Goal: Information Seeking & Learning: Learn about a topic

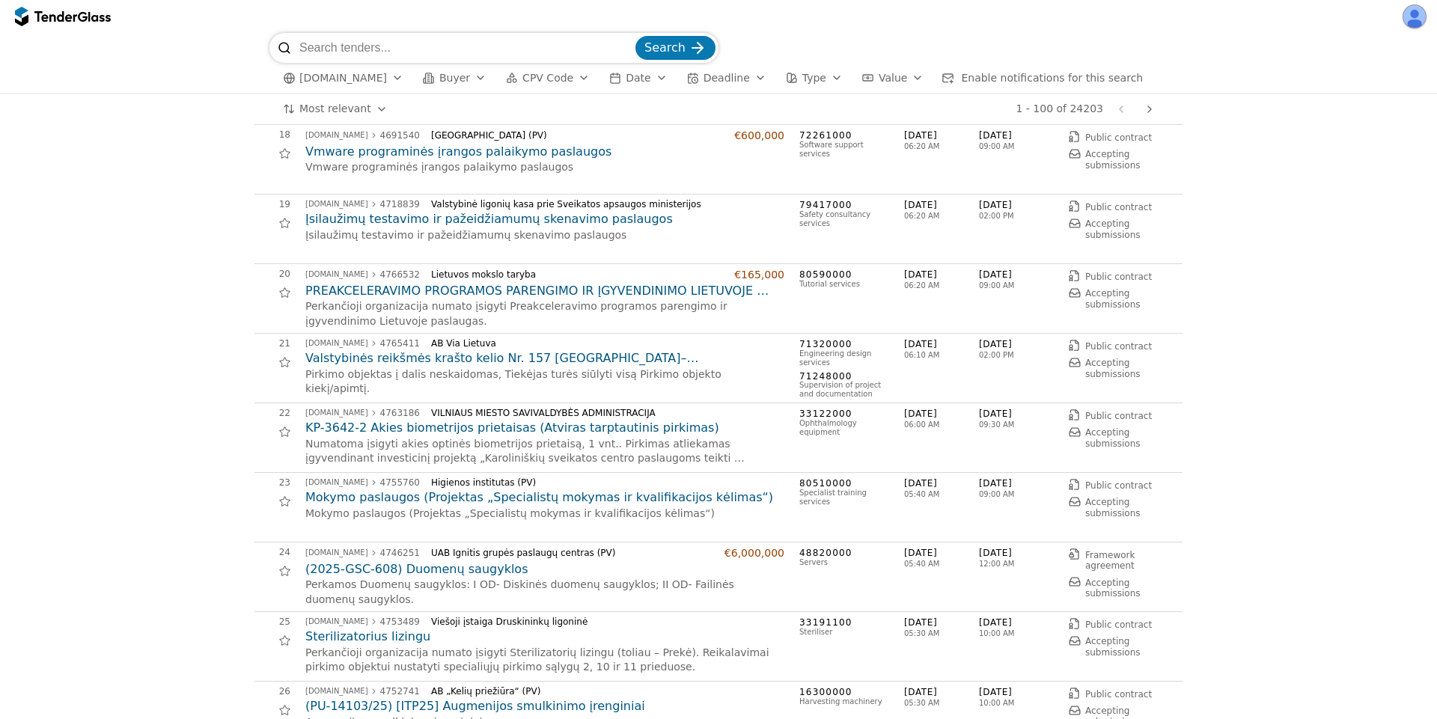
scroll to position [988, 0]
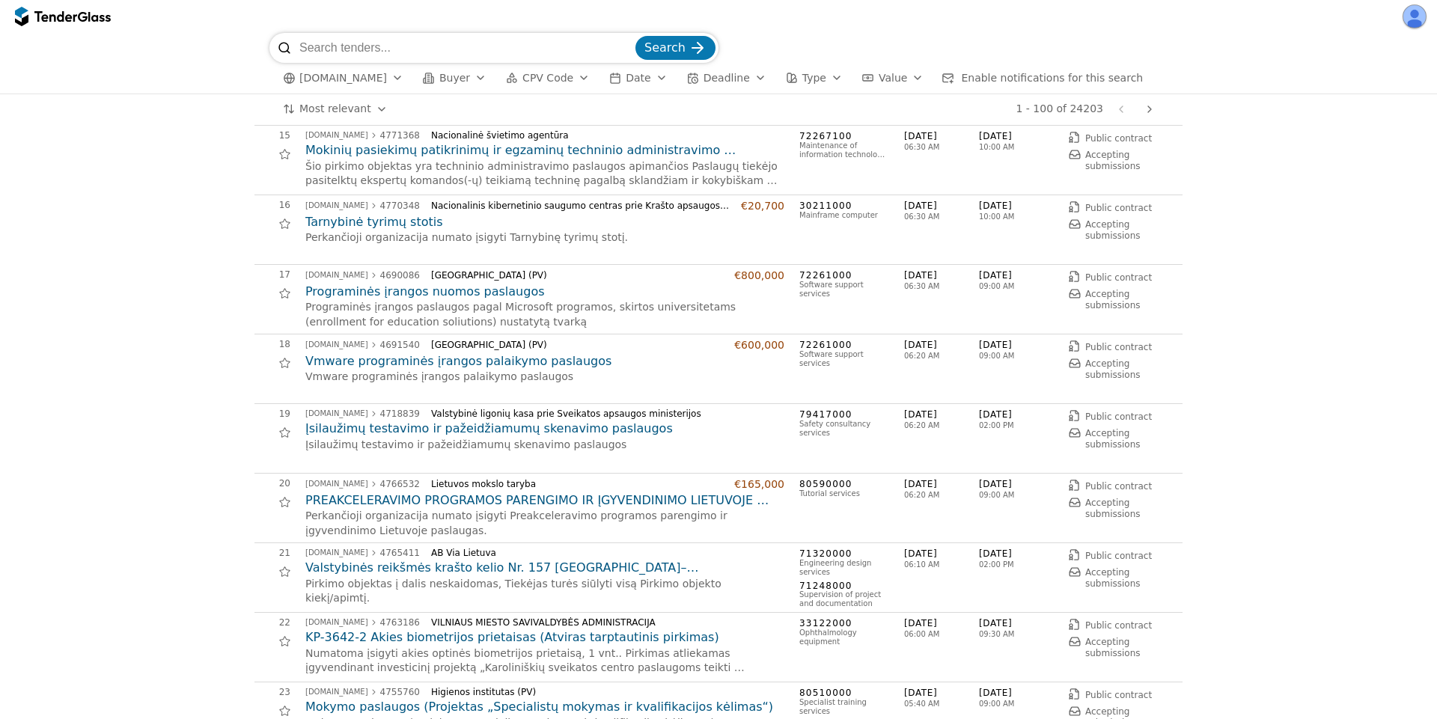
click at [879, 78] on span "Value" at bounding box center [893, 78] width 28 height 12
click at [850, 143] on div "Minimum" at bounding box center [857, 142] width 15 height 15
click at [1045, 138] on div "Maximum" at bounding box center [1037, 142] width 15 height 15
click at [850, 144] on div "Minimum" at bounding box center [857, 142] width 15 height 15
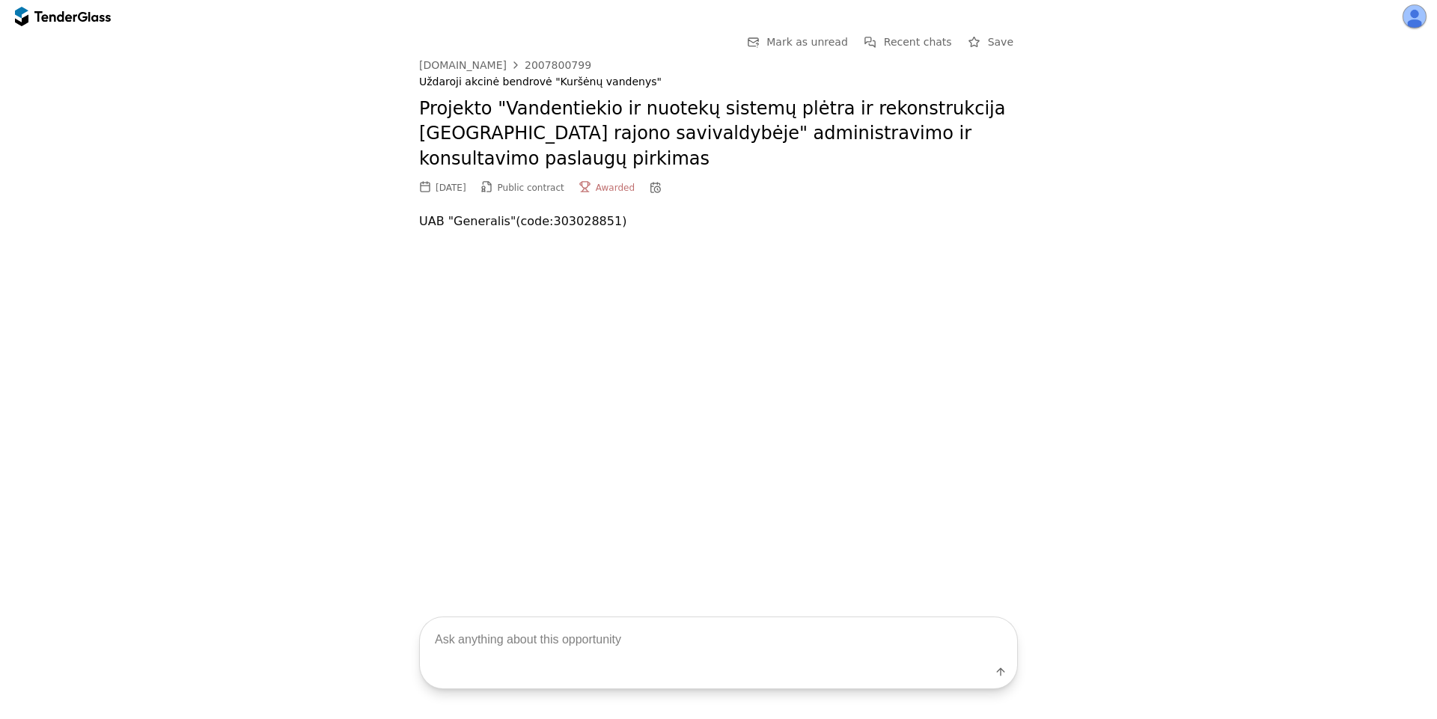
click at [50, 21] on div at bounding box center [55, 16] width 42 height 10
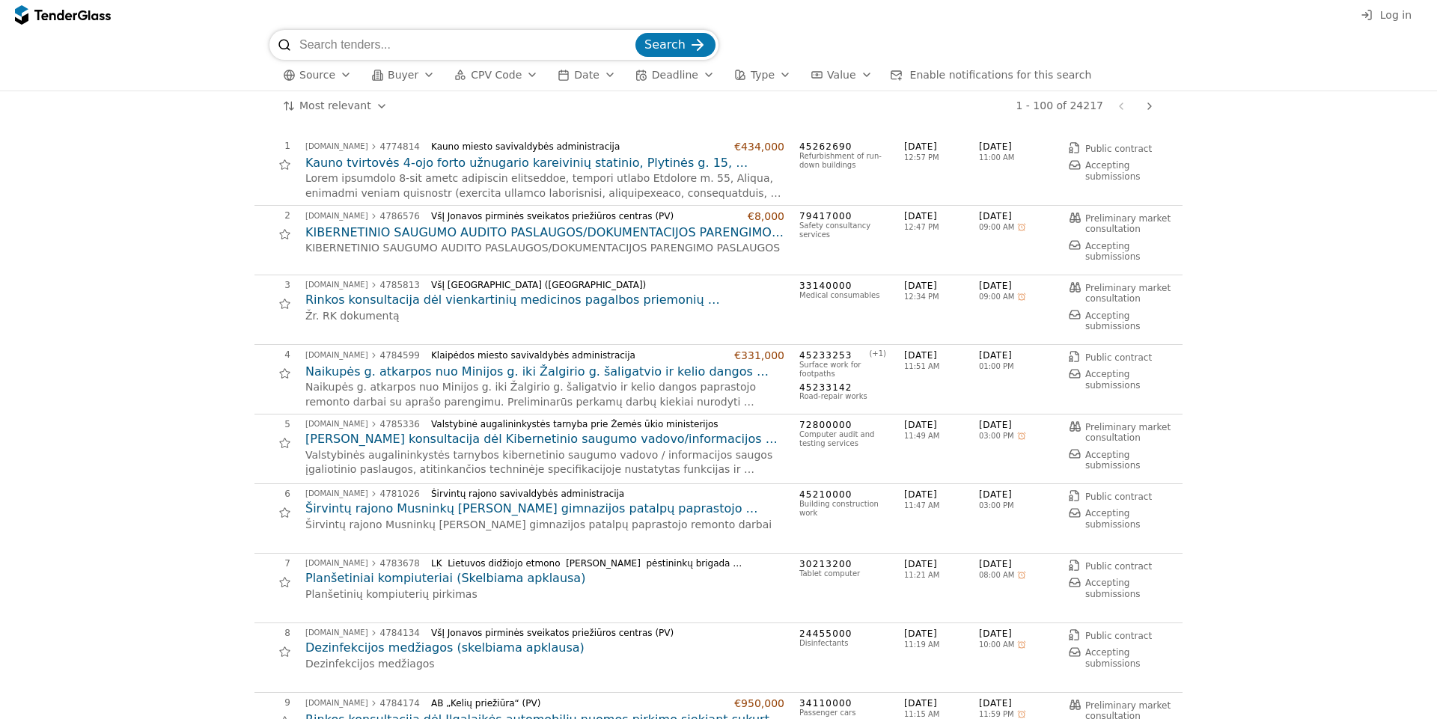
scroll to position [180, 0]
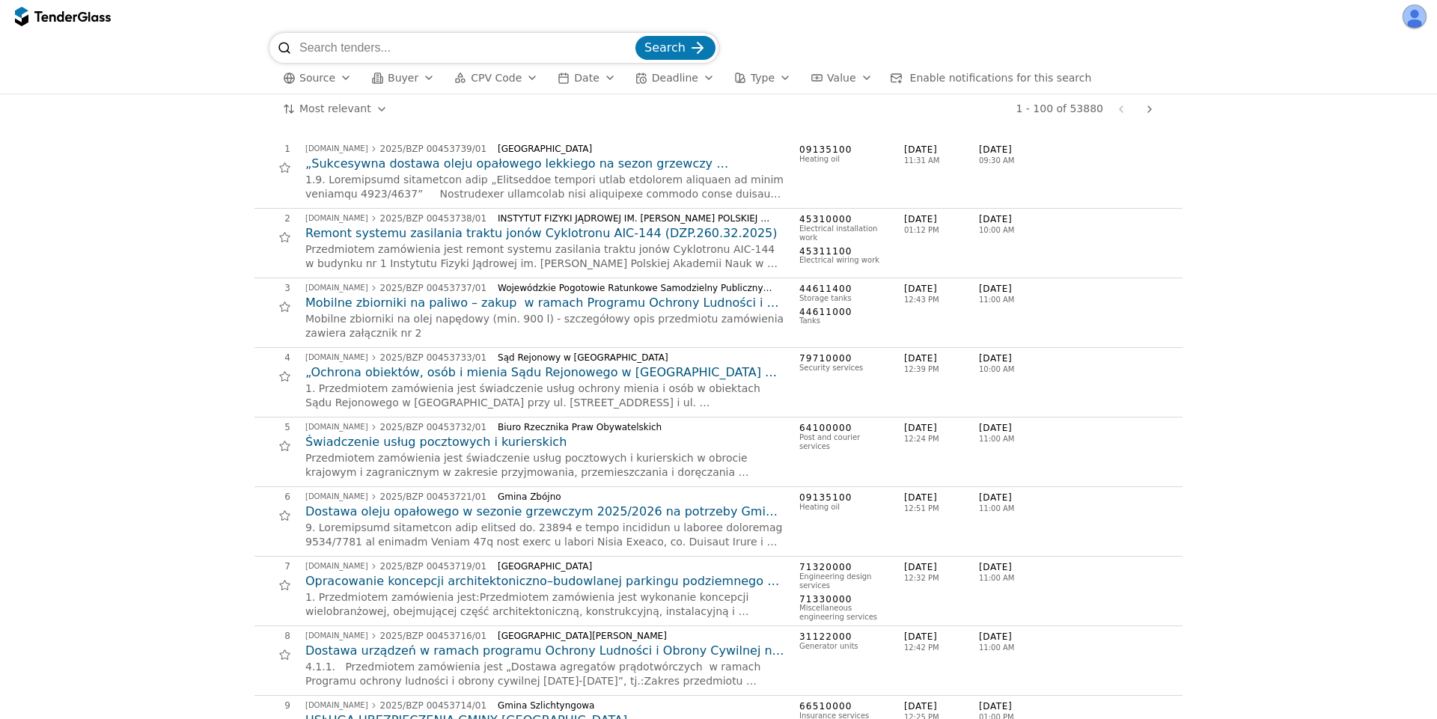
click at [337, 81] on div "button" at bounding box center [346, 77] width 42 height 39
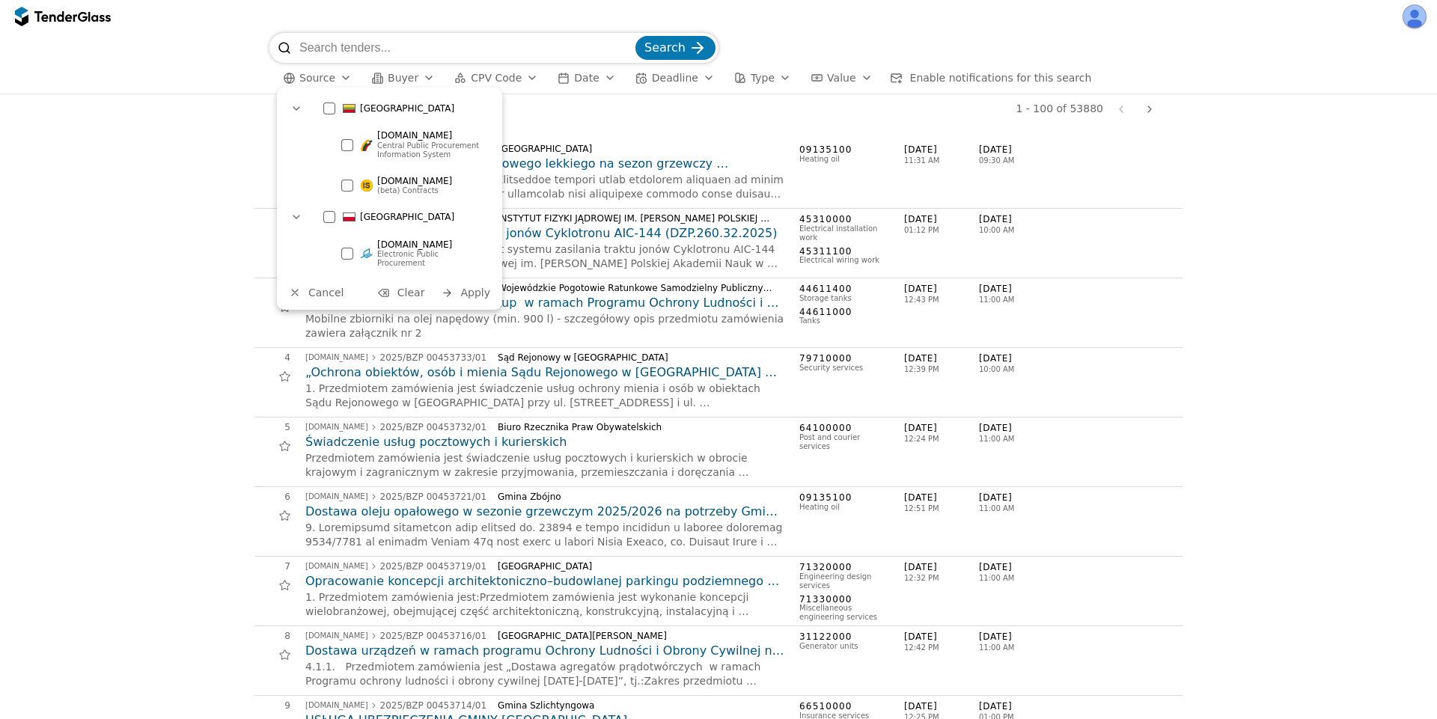
click at [403, 147] on span "Central Public Procurement Information System" at bounding box center [429, 149] width 104 height 17
click at [465, 287] on span "Apply" at bounding box center [475, 293] width 30 height 12
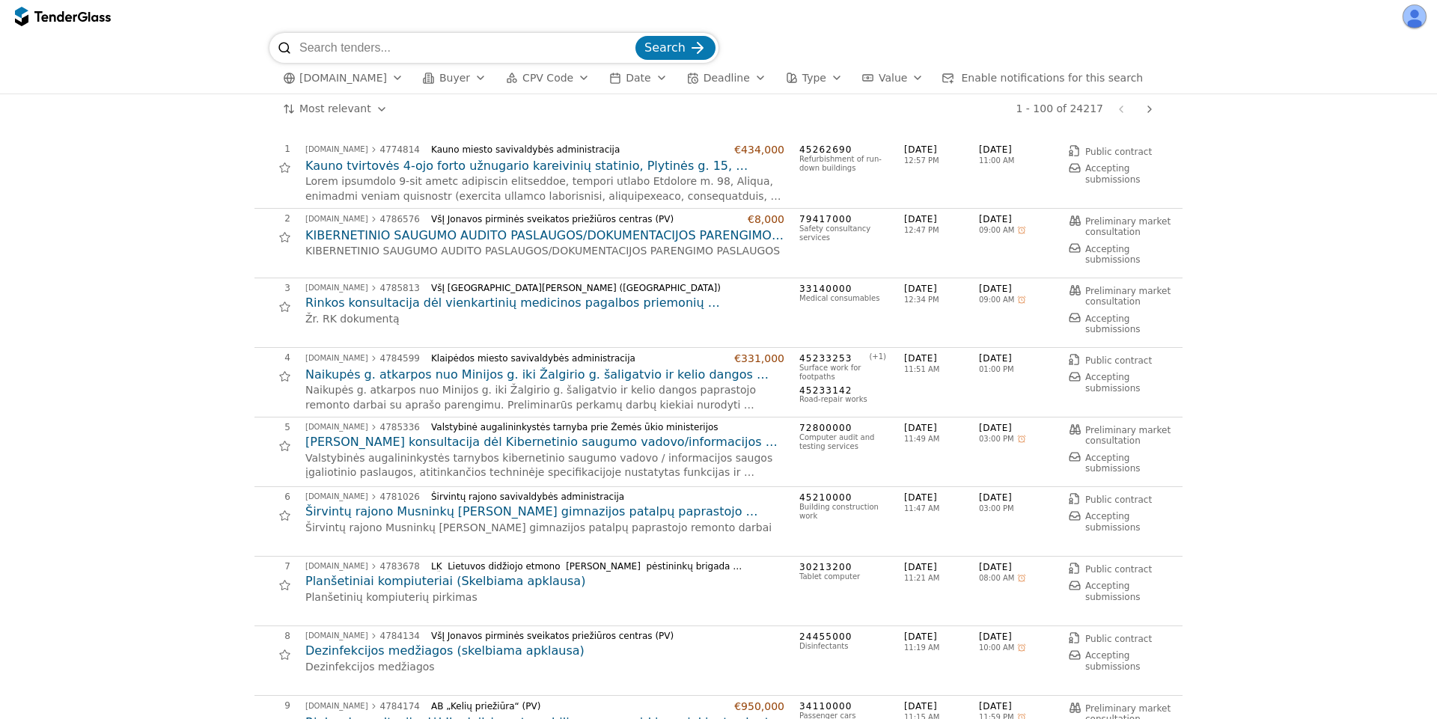
click at [370, 82] on span "[DOMAIN_NAME]" at bounding box center [343, 78] width 88 height 13
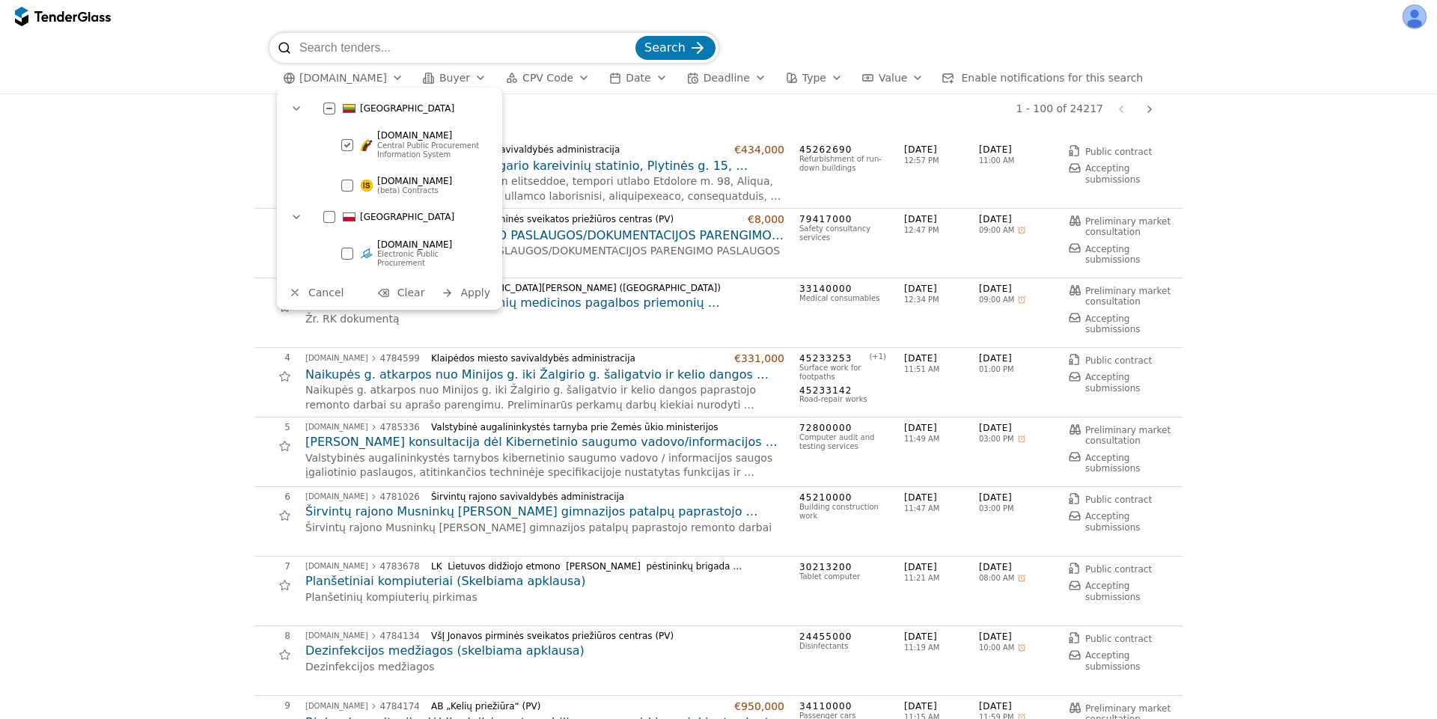
click at [400, 284] on button "Clear" at bounding box center [401, 293] width 56 height 19
click at [466, 286] on span "Apply" at bounding box center [475, 292] width 30 height 12
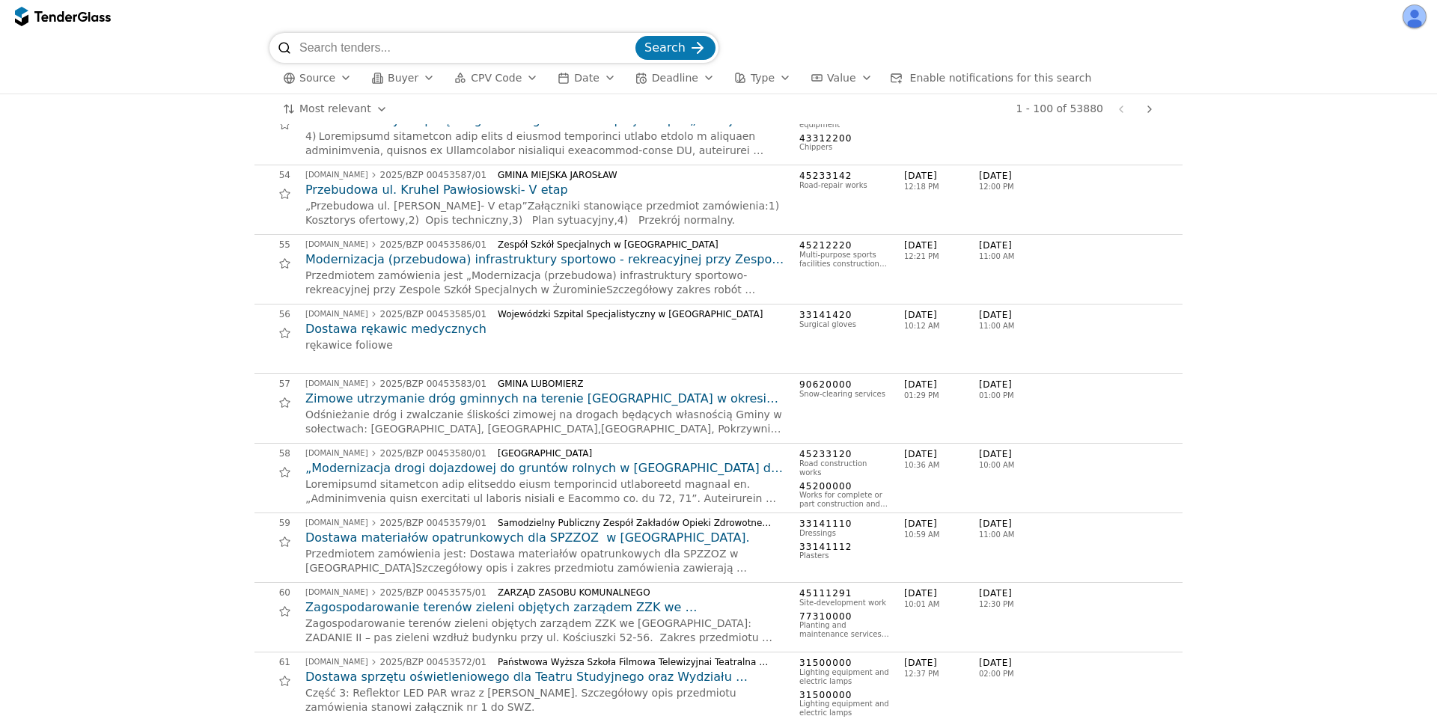
scroll to position [3772, 0]
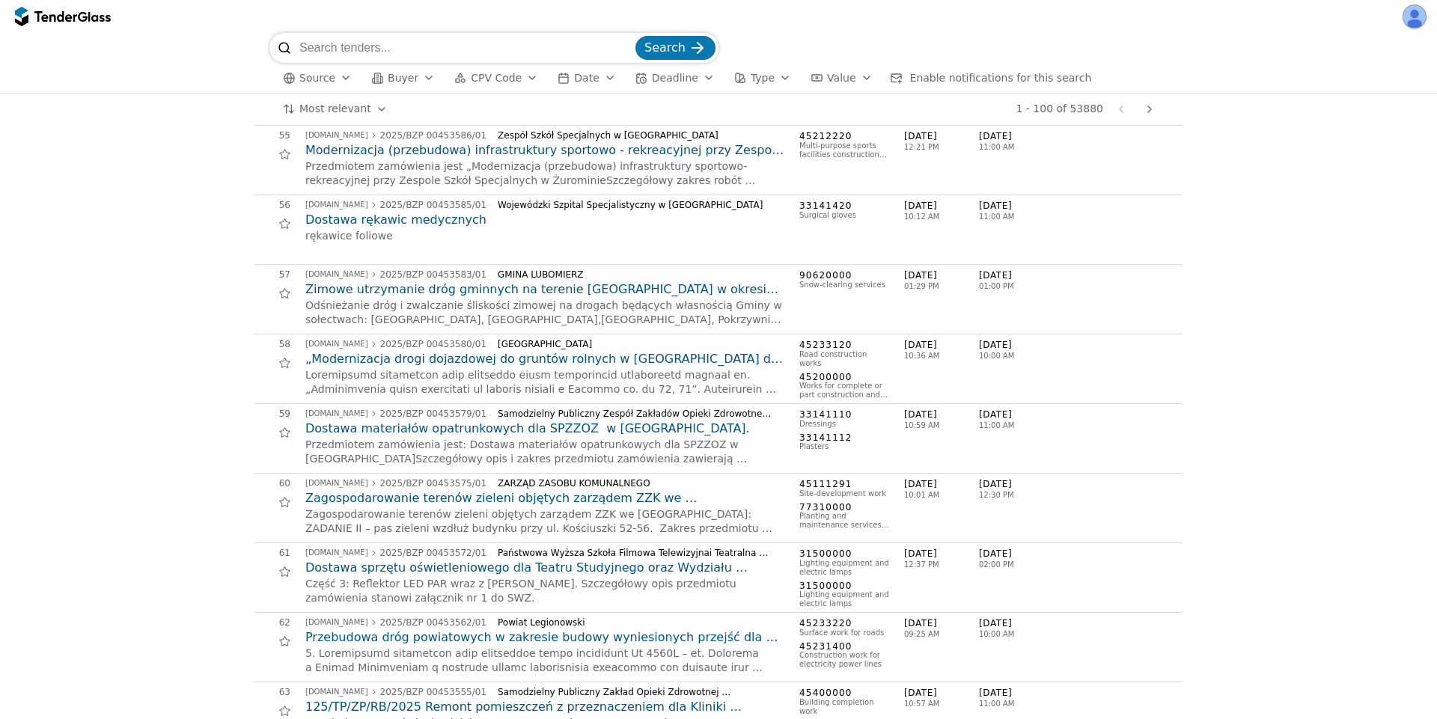
click at [662, 442] on div "Przedmiotem zamówienia jest: Dostawa materiałów opatrunkowych dla SPZZOZ w [GEO…" at bounding box center [544, 452] width 479 height 29
copy div "SPZZOZ"
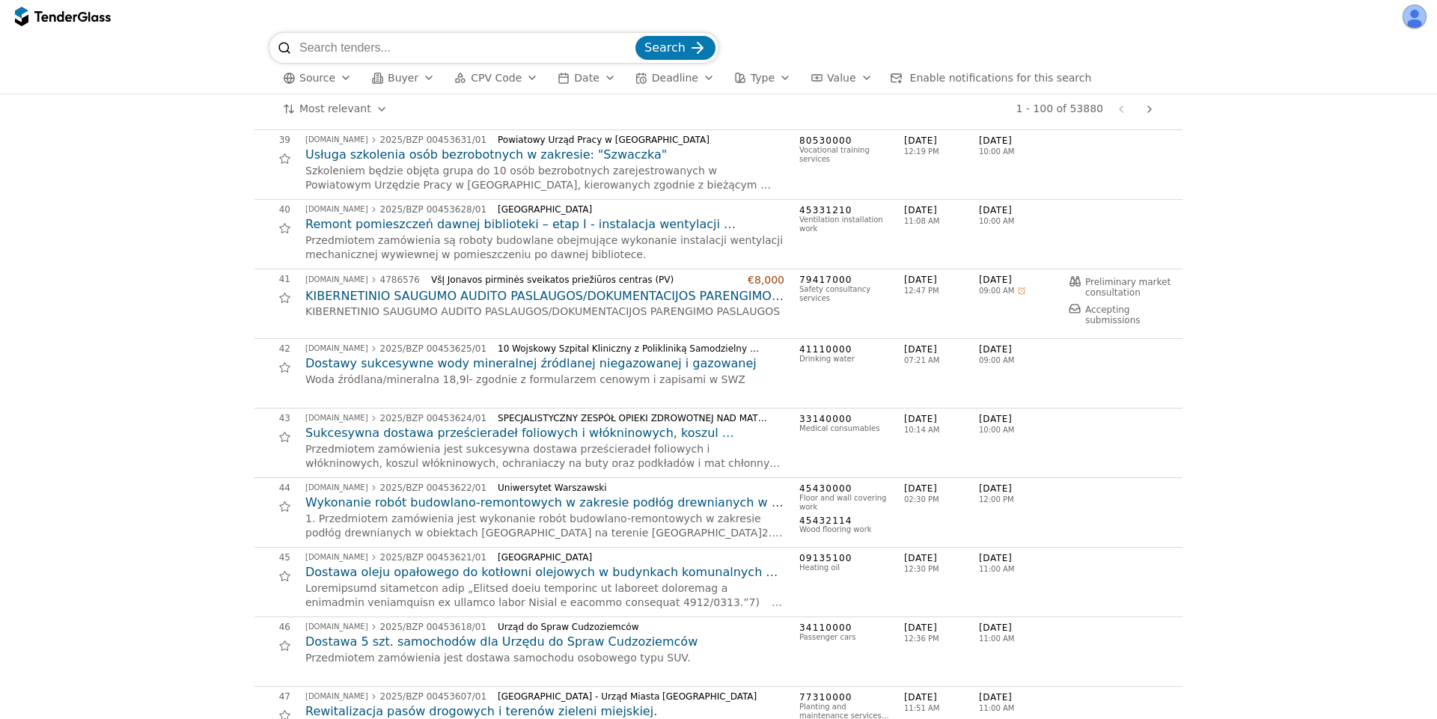
scroll to position [2425, 0]
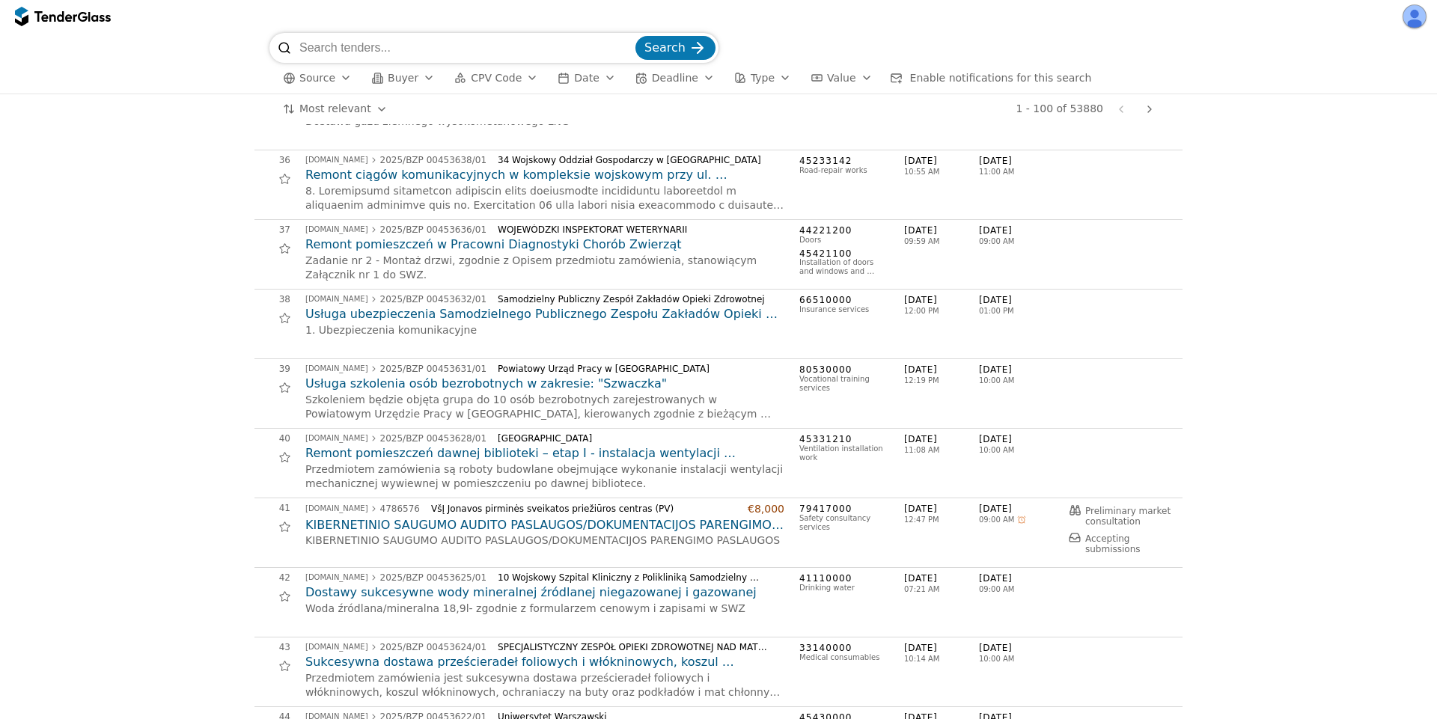
click at [421, 52] on input "search" at bounding box center [465, 48] width 333 height 30
paste input "SPZZOZ"
type input "SPZZOZ"
click at [635, 36] on button "Search" at bounding box center [675, 48] width 80 height 24
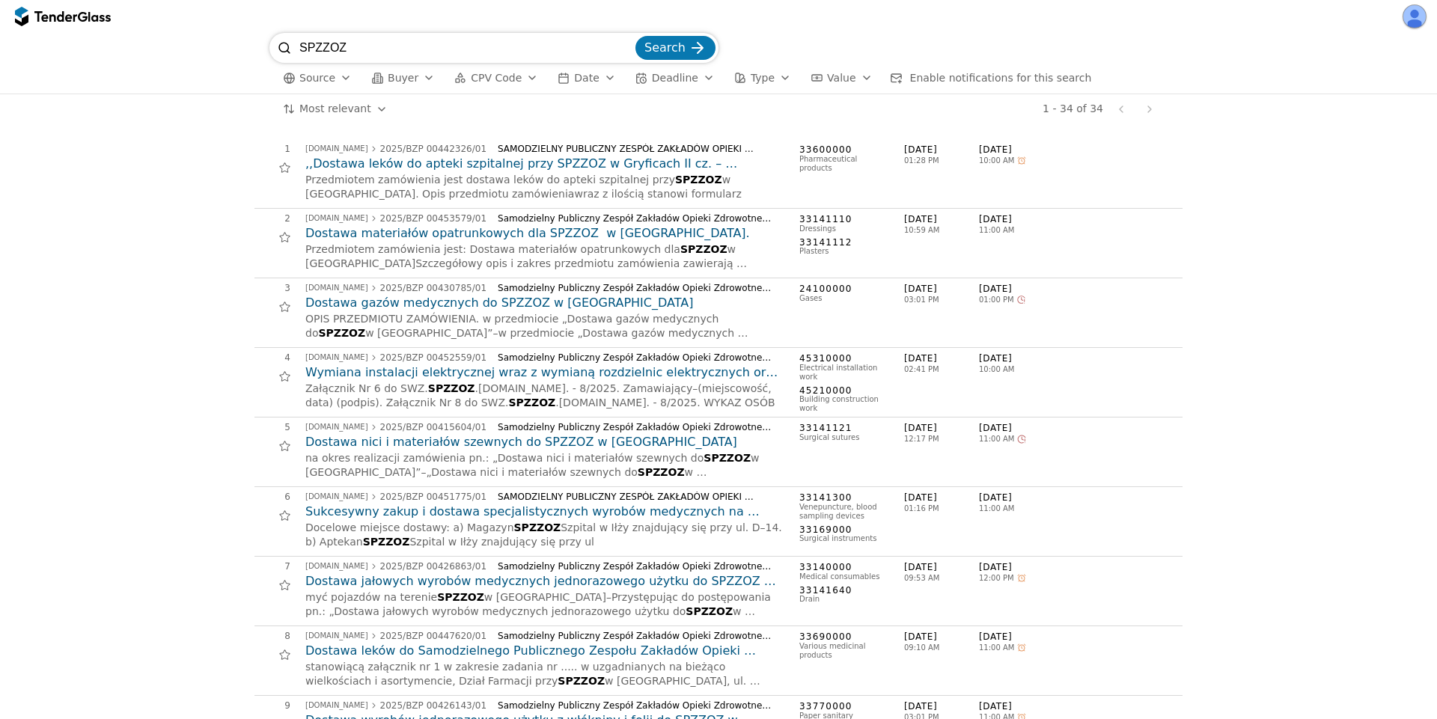
click at [626, 48] on input "SPZZOZ" at bounding box center [465, 48] width 333 height 30
click at [628, 49] on input "SPZZOZ" at bounding box center [465, 48] width 333 height 30
click at [332, 73] on button "Source" at bounding box center [317, 78] width 81 height 19
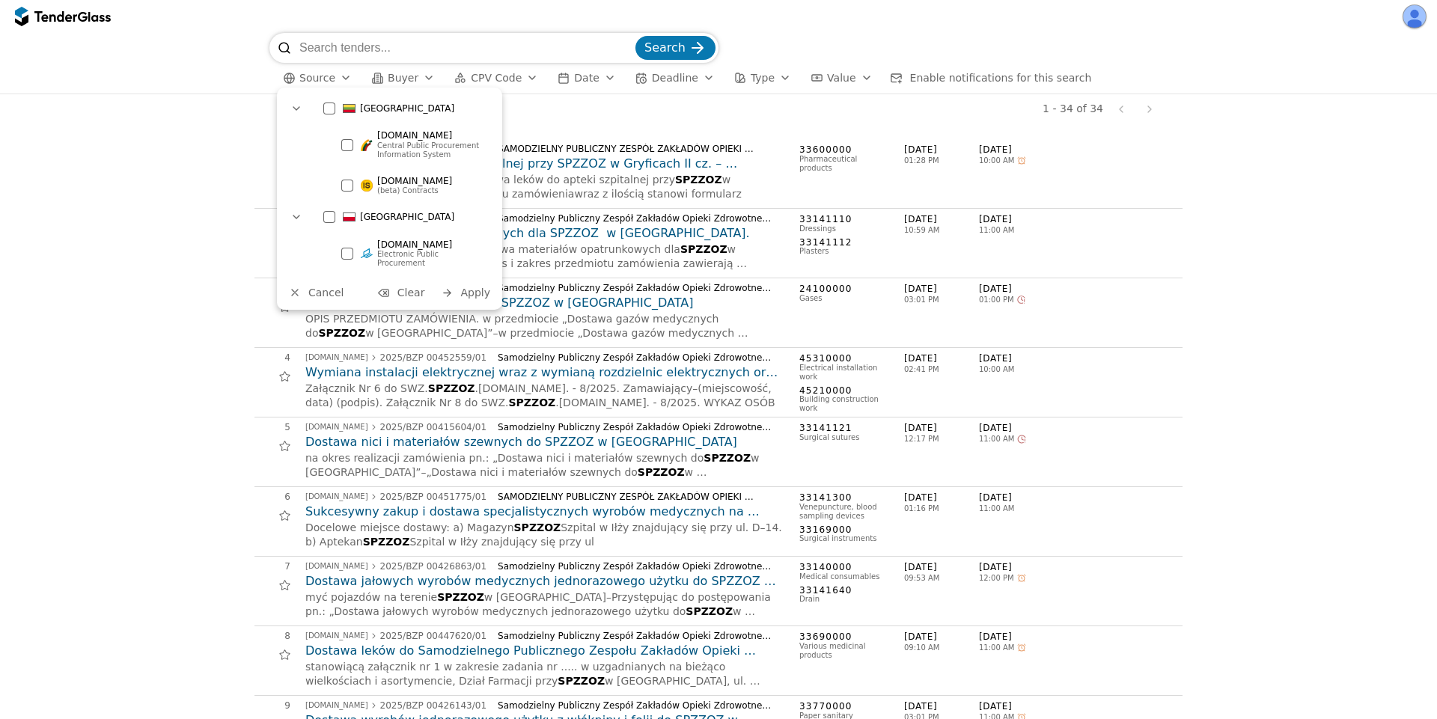
click at [362, 254] on div at bounding box center [367, 254] width 12 height 12
click at [460, 284] on button "Apply" at bounding box center [465, 293] width 58 height 19
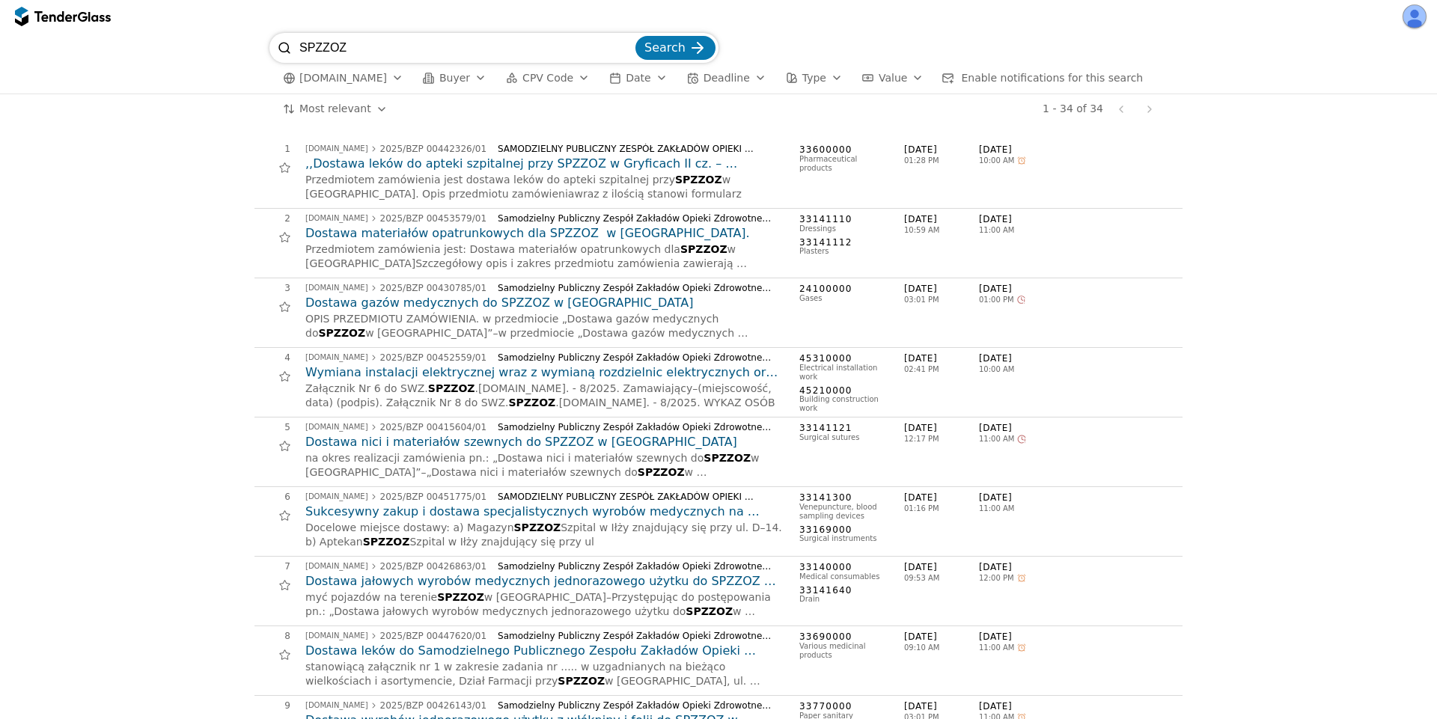
click at [632, 49] on input "SPZZOZ" at bounding box center [465, 48] width 333 height 30
click at [692, 40] on div "submit" at bounding box center [697, 48] width 58 height 58
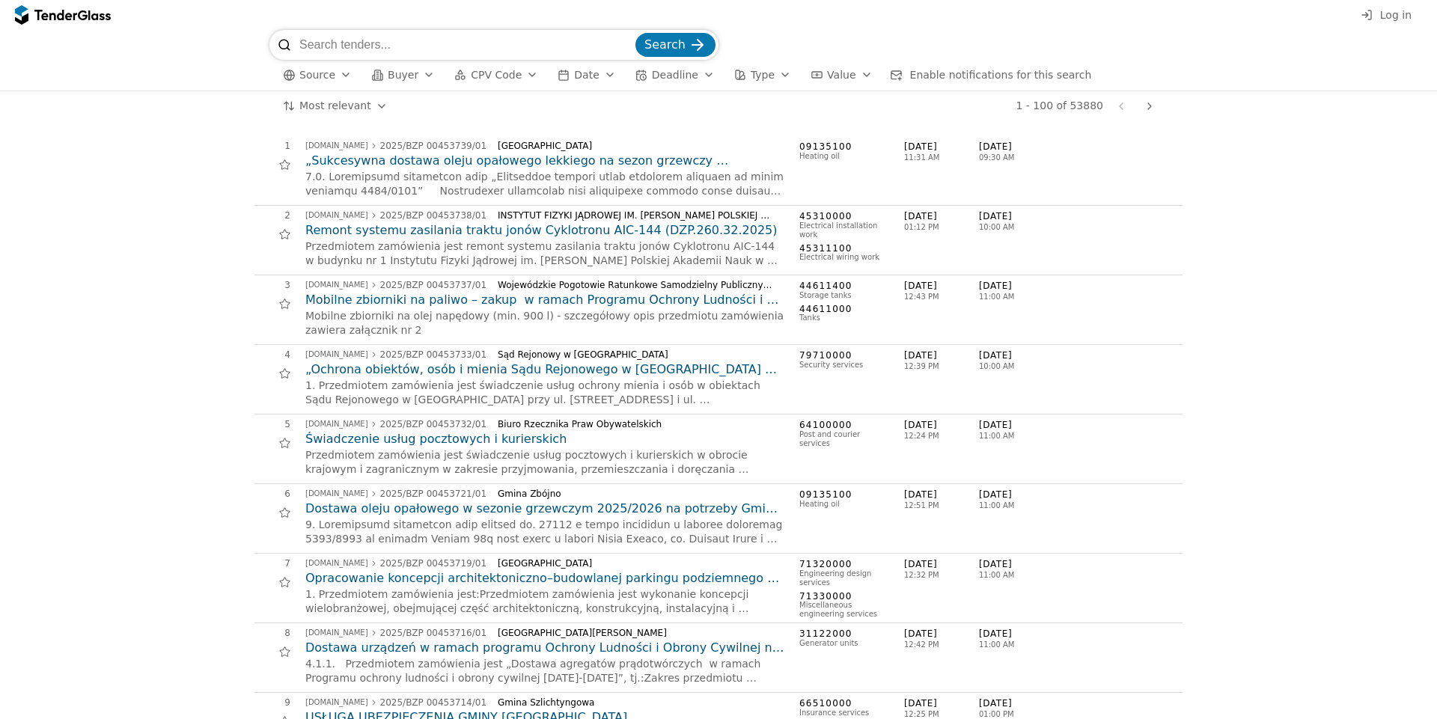
click at [328, 75] on span "Source" at bounding box center [317, 75] width 36 height 12
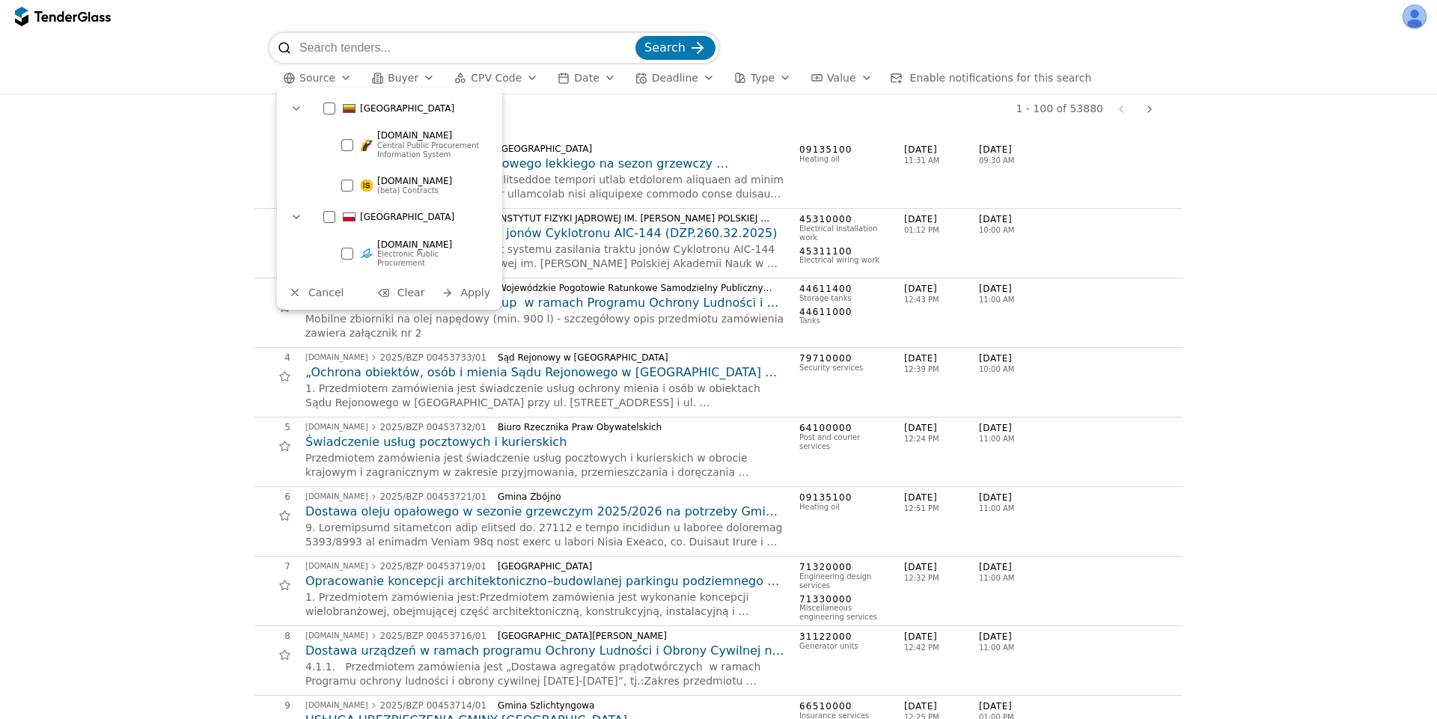
click at [382, 137] on span "[DOMAIN_NAME]" at bounding box center [414, 135] width 75 height 10
click at [466, 287] on span "Apply" at bounding box center [475, 293] width 30 height 12
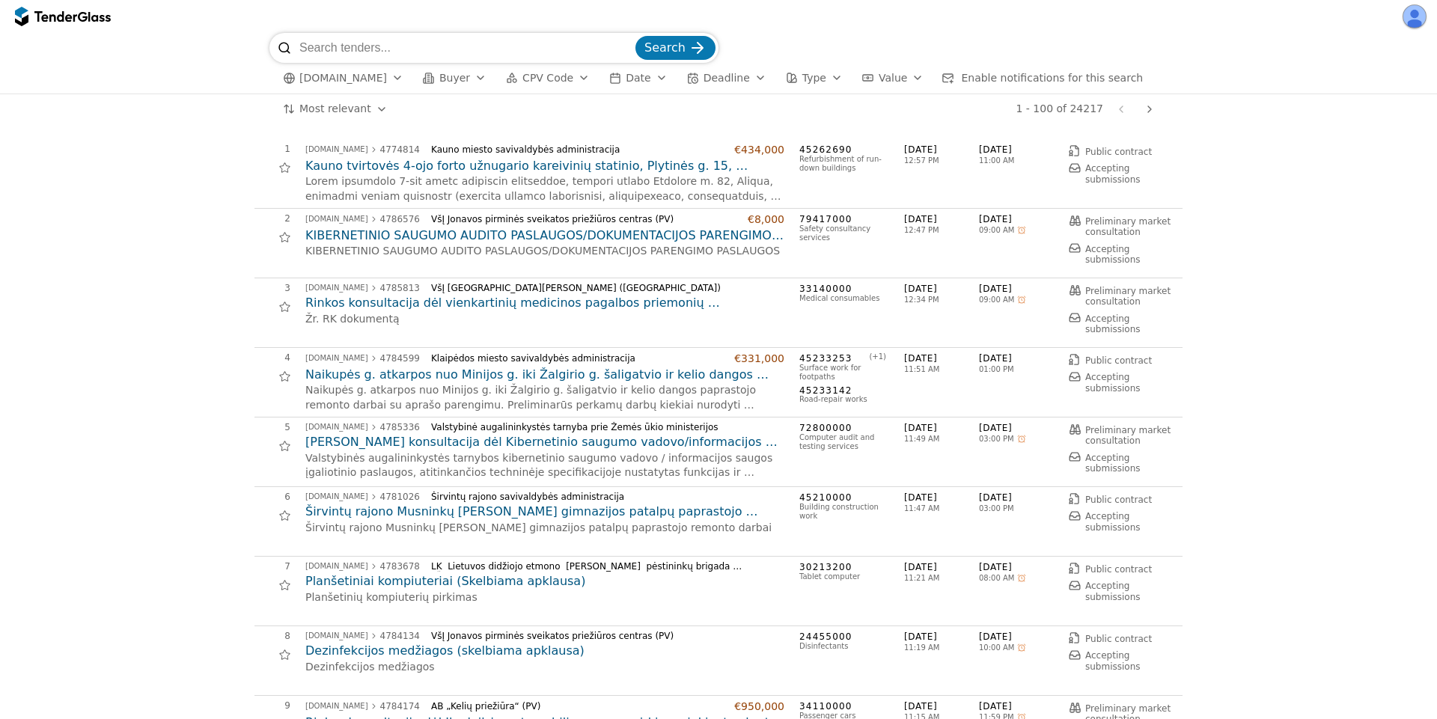
click at [439, 82] on span "Buyer" at bounding box center [454, 78] width 31 height 12
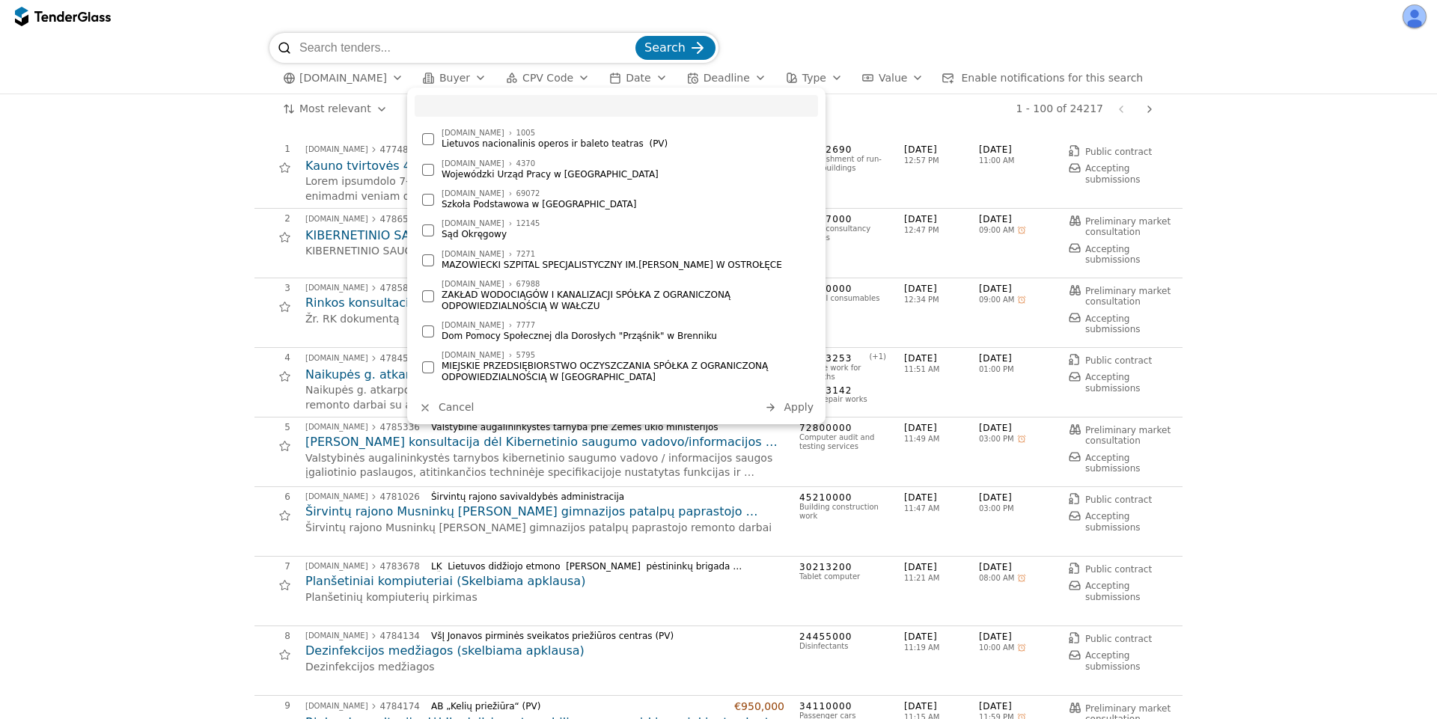
click at [495, 106] on input "search" at bounding box center [616, 106] width 403 height 22
type input "l"
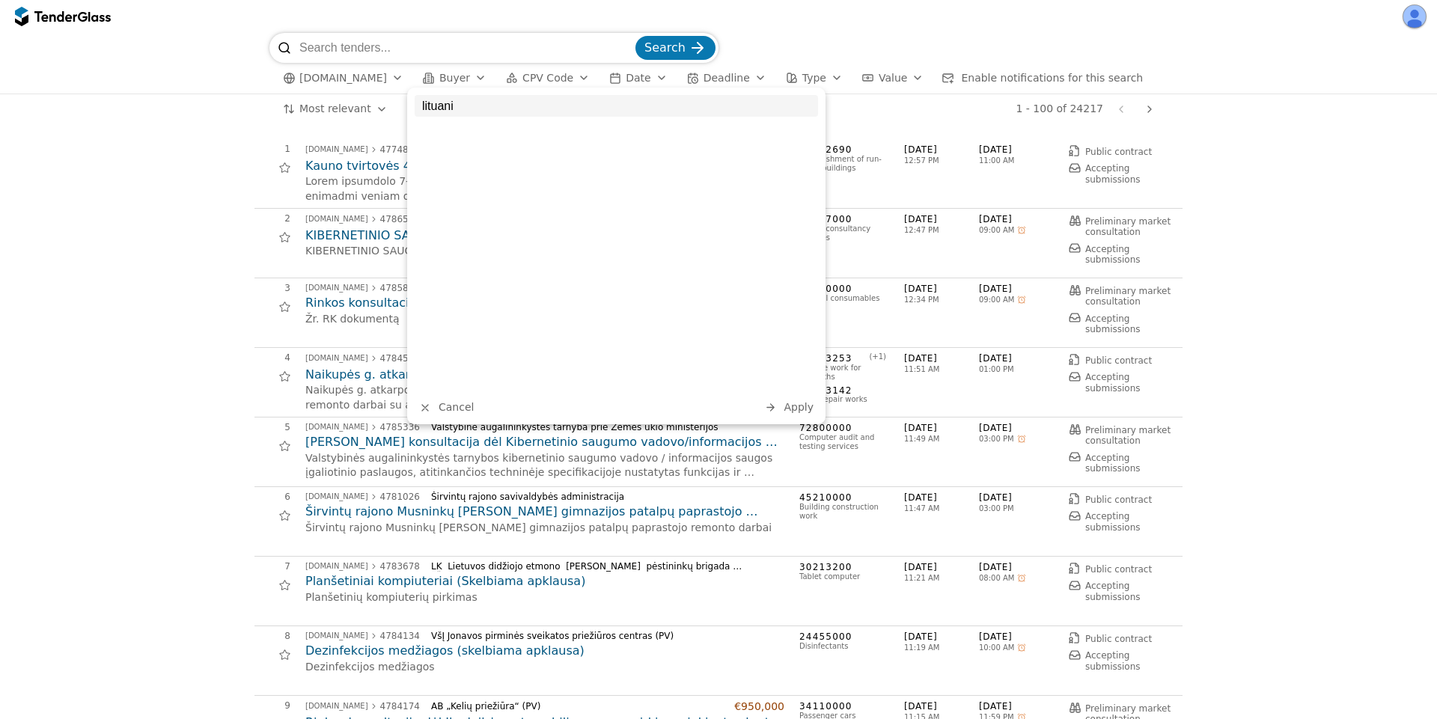
type input "[GEOGRAPHIC_DATA]"
type input "letuva"
drag, startPoint x: 470, startPoint y: 110, endPoint x: 414, endPoint y: 104, distance: 56.5
click at [415, 104] on input "letuva" at bounding box center [616, 106] width 403 height 22
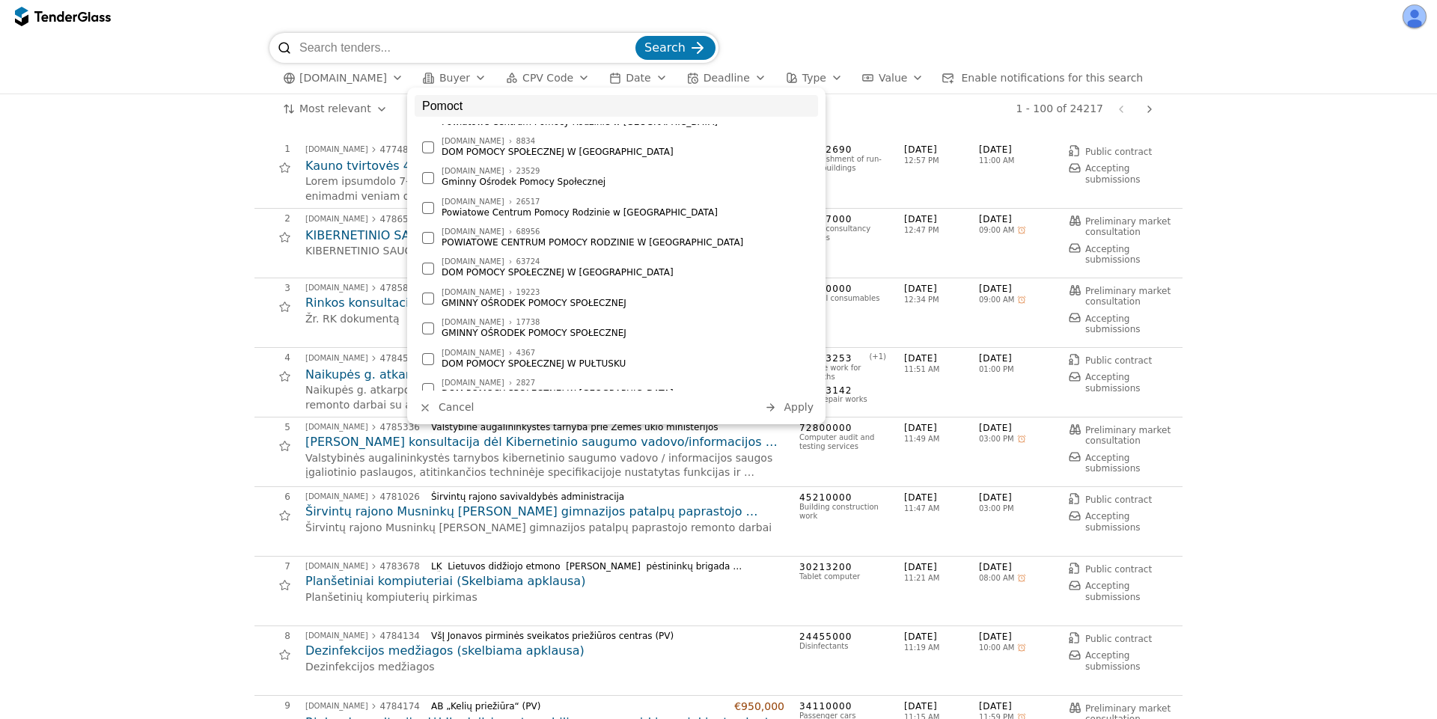
scroll to position [2245, 0]
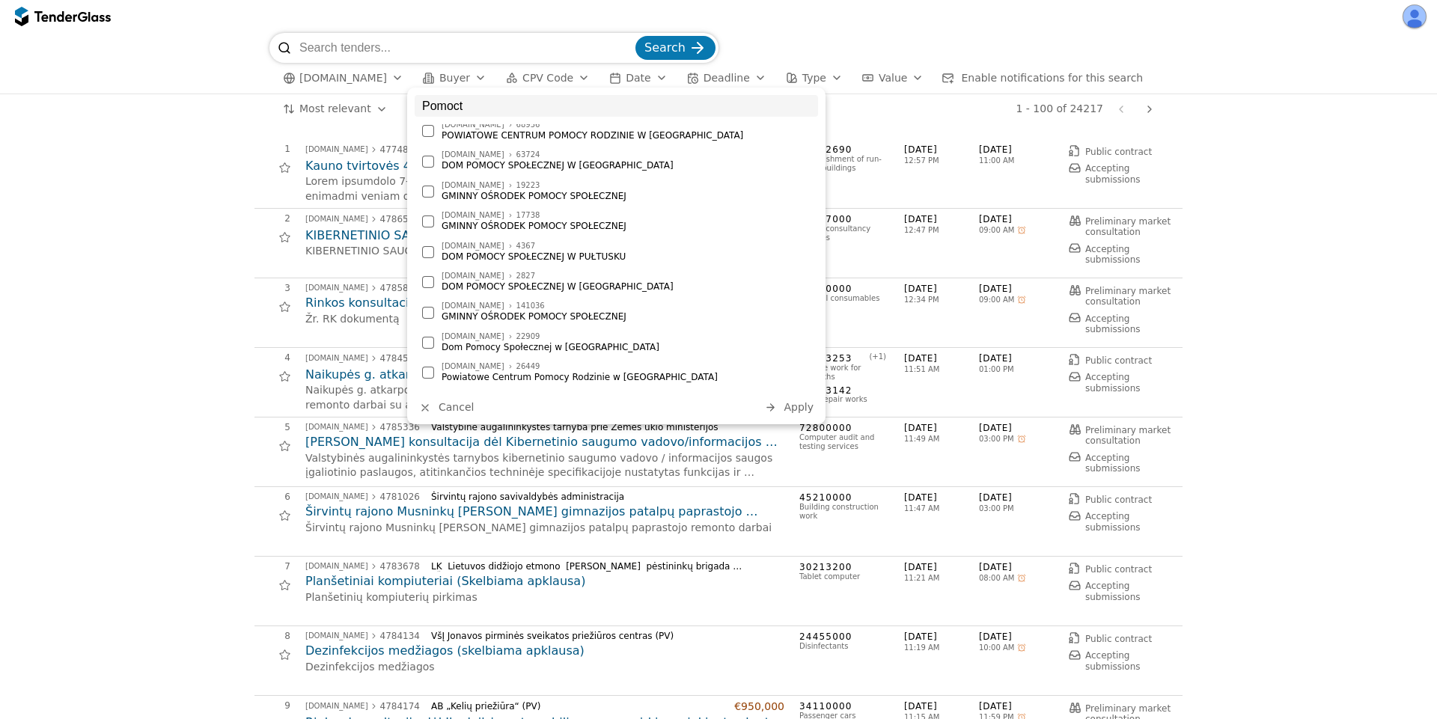
type input "Pomoct"
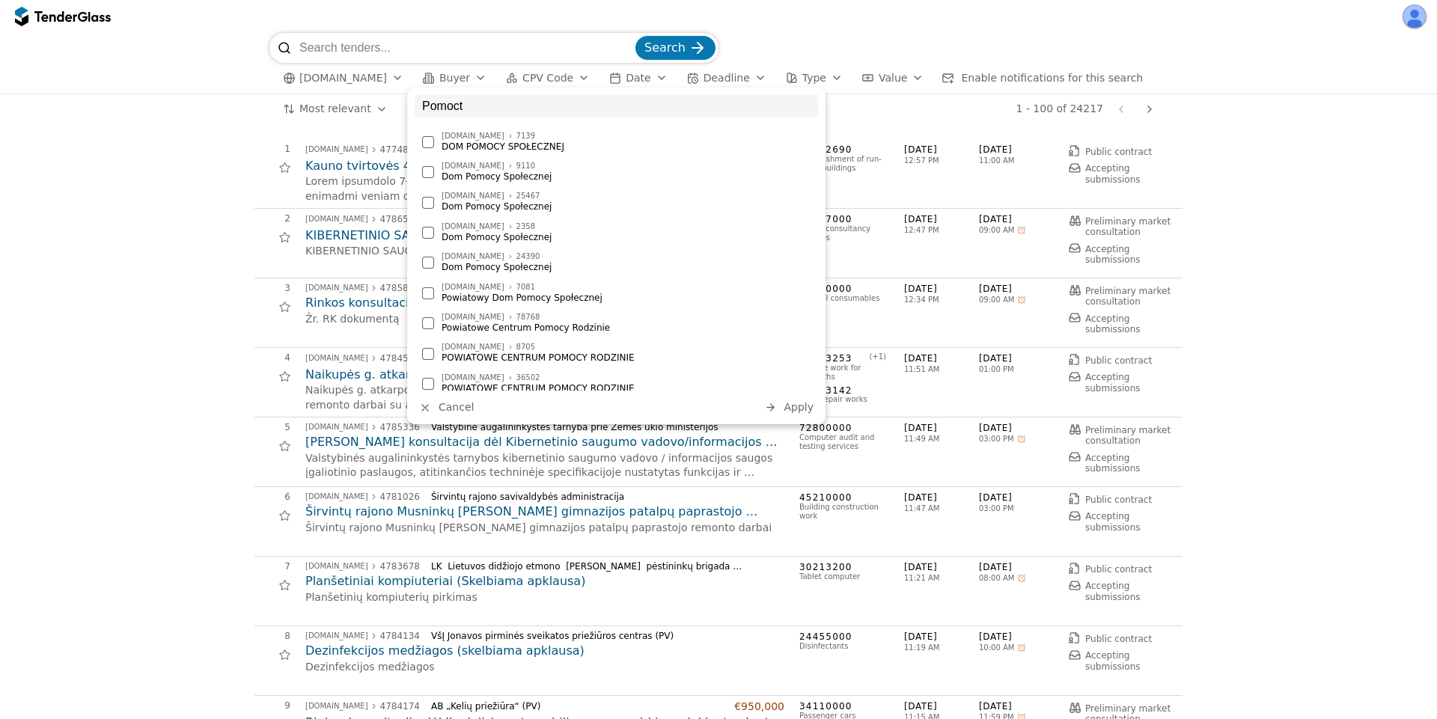
scroll to position [0, 0]
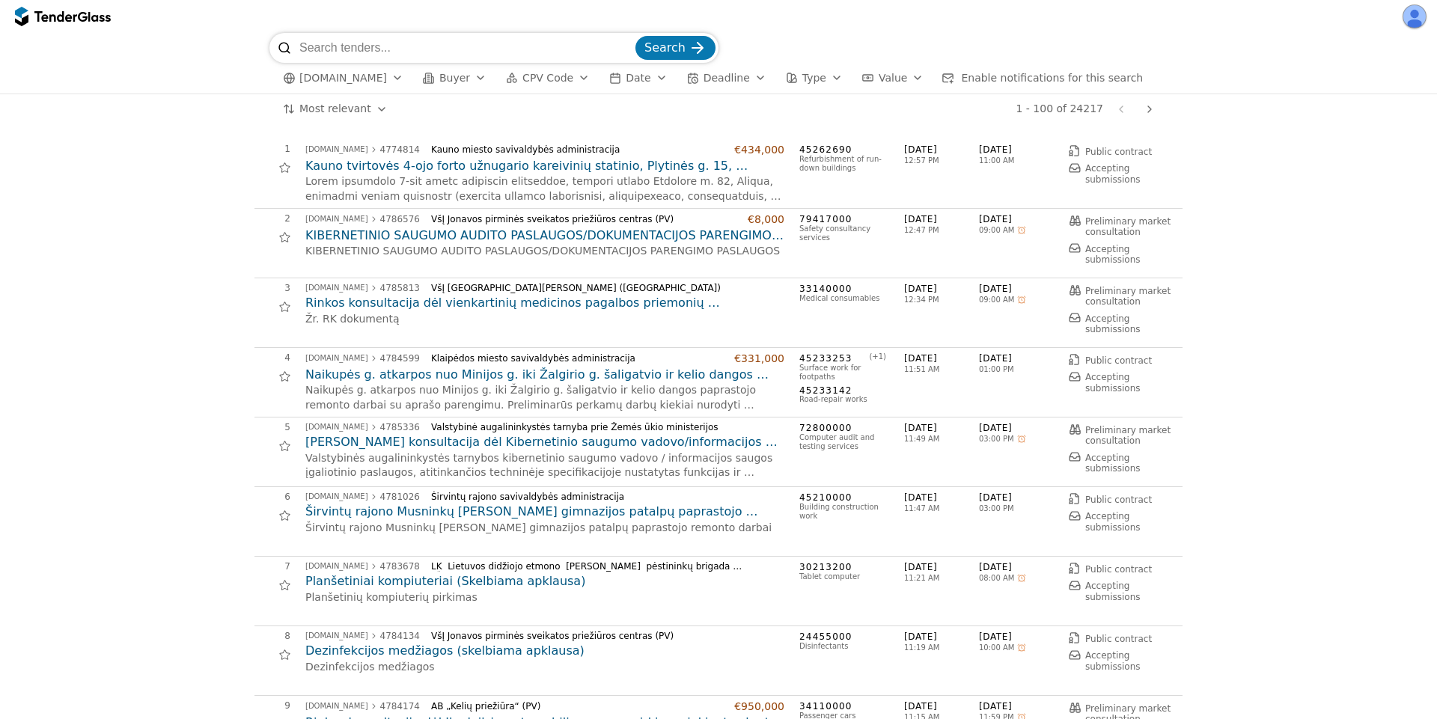
click at [462, 71] on button "Buyer" at bounding box center [455, 78] width 76 height 19
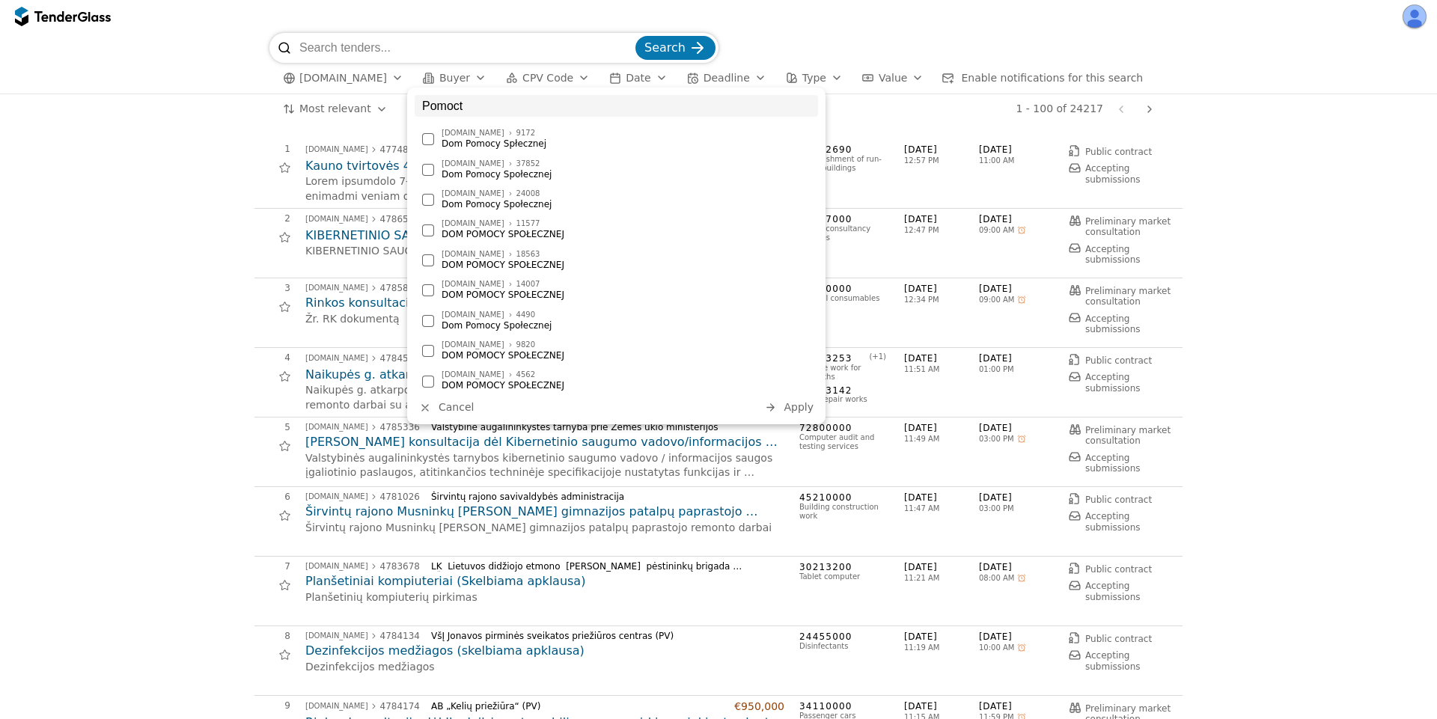
click at [525, 115] on input "Pomoct" at bounding box center [616, 106] width 403 height 22
type input "Pomocy"
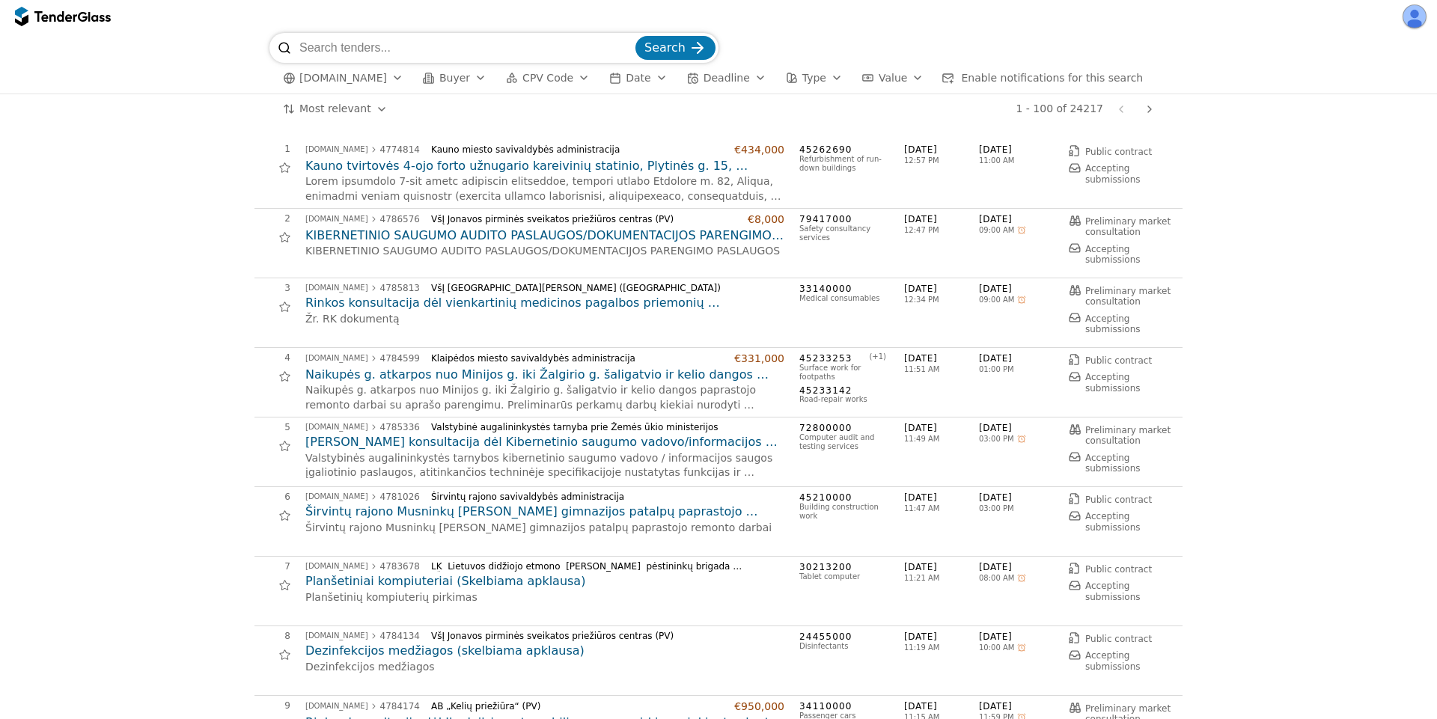
click at [281, 374] on div at bounding box center [284, 377] width 34 height 34
click at [275, 376] on div at bounding box center [284, 377] width 34 height 34
click at [97, 7] on div at bounding box center [63, 16] width 96 height 24
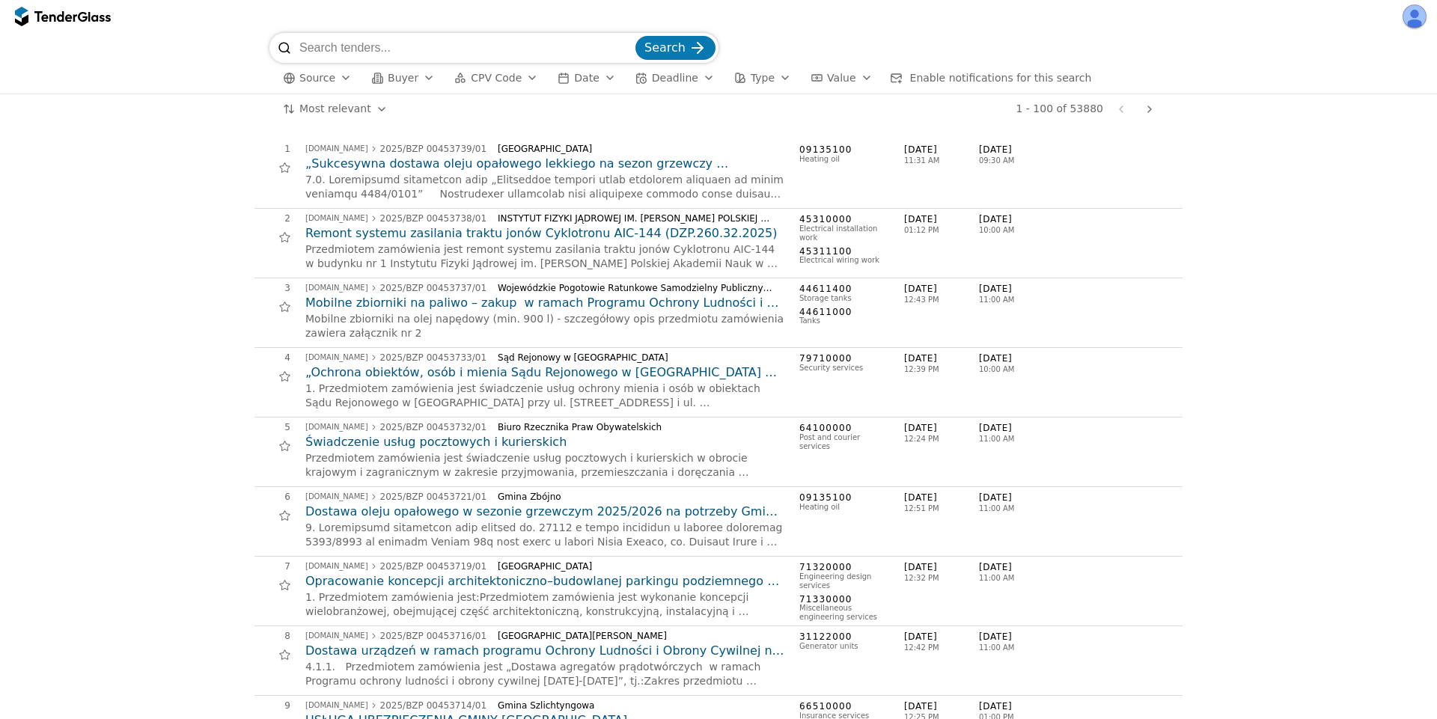
click at [335, 80] on div "button" at bounding box center [346, 77] width 42 height 39
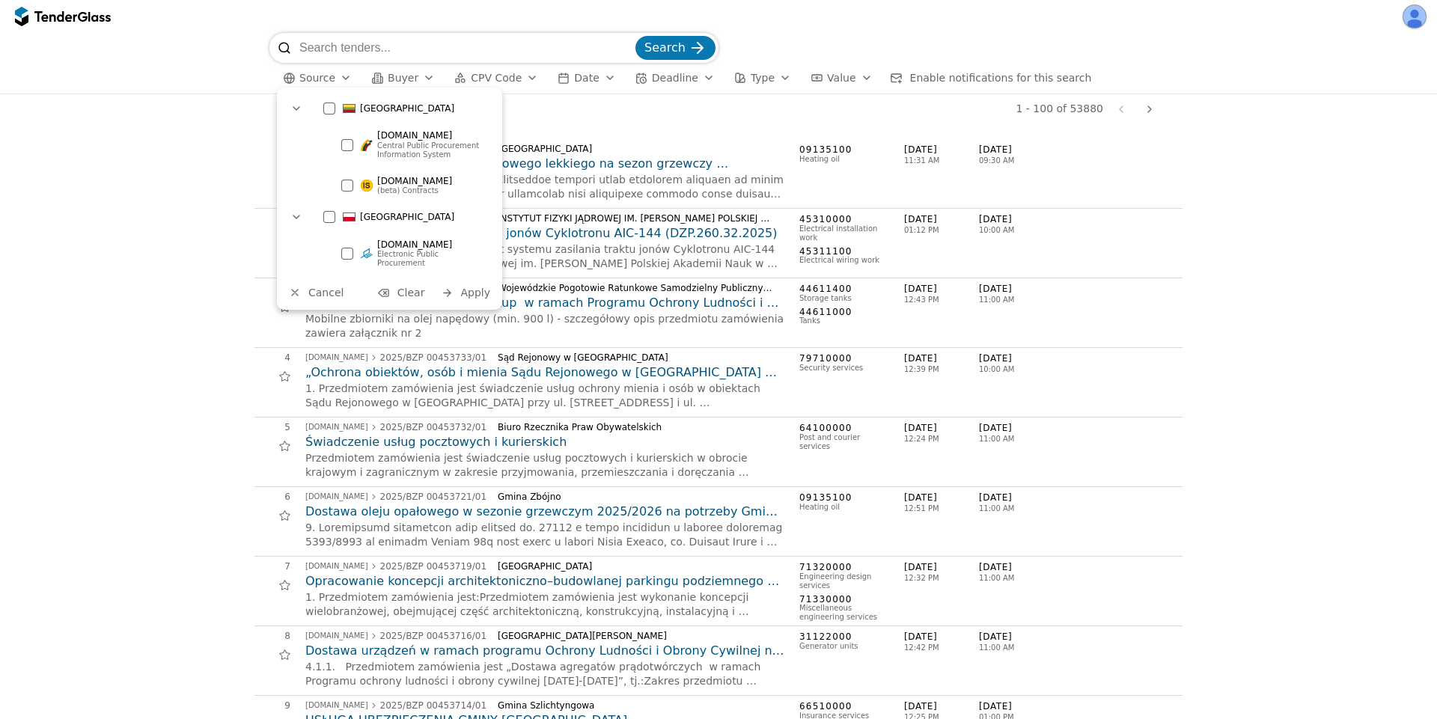
click at [361, 192] on div "[DOMAIN_NAME] (beta) Contracts" at bounding box center [424, 185] width 126 height 25
click at [476, 287] on span "Apply" at bounding box center [475, 293] width 30 height 12
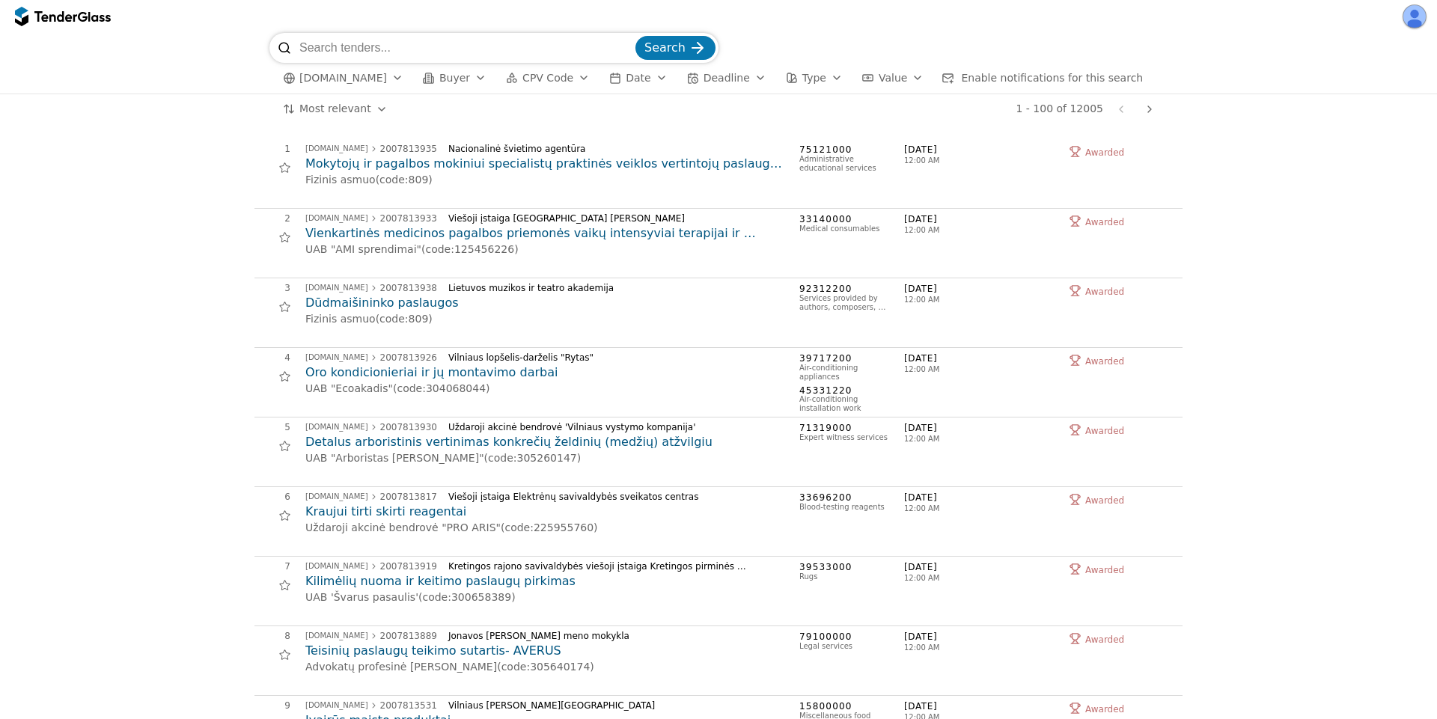
click at [507, 165] on h2 "Mokytojų ir pagalbos mokiniui specialistų praktinės veiklos vertintojų paslaugų…" at bounding box center [544, 164] width 479 height 16
click at [396, 444] on h2 "Detalus arboristinis vertinimas konkrečių želdinių (medžių) atžvilgiu" at bounding box center [544, 442] width 479 height 16
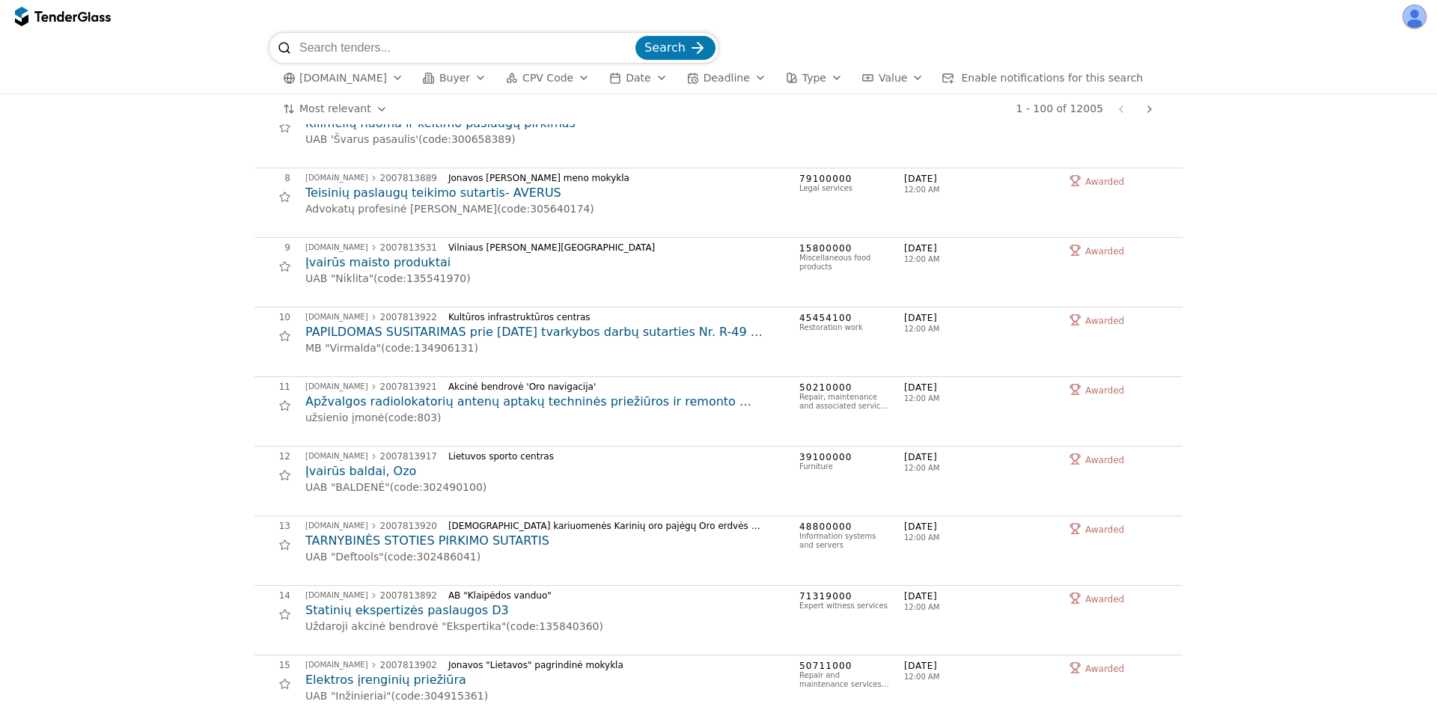
scroll to position [629, 0]
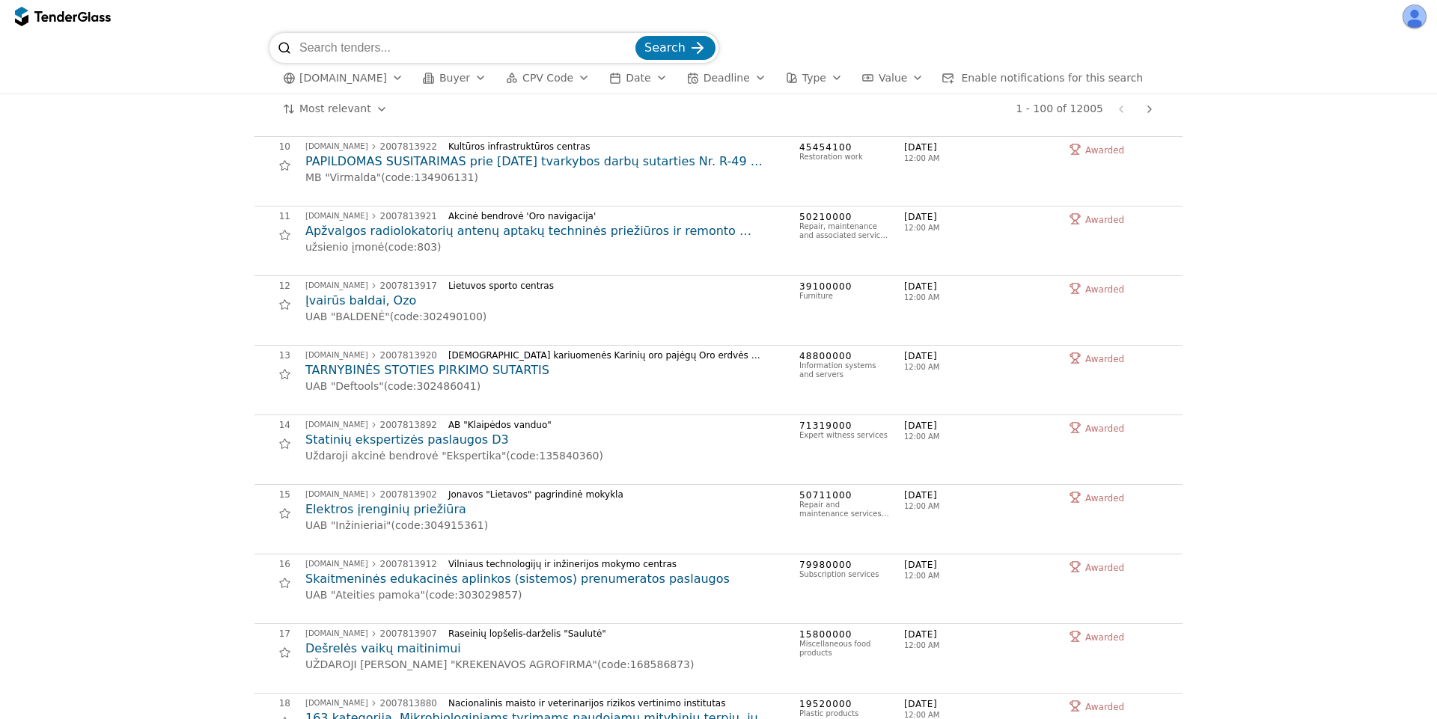
click at [370, 510] on h2 "Elektros įrenginių priežiūra" at bounding box center [544, 509] width 479 height 16
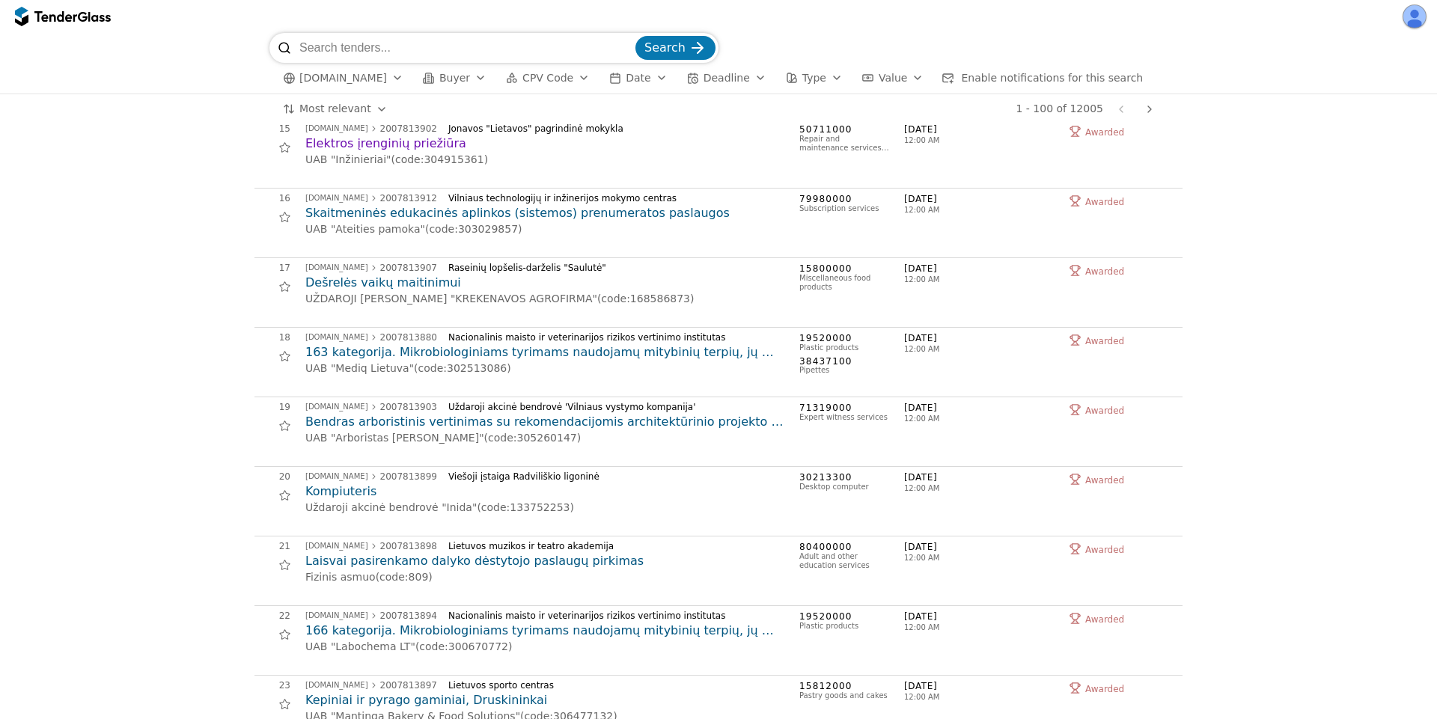
scroll to position [1257, 0]
